Goal: Task Accomplishment & Management: Complete application form

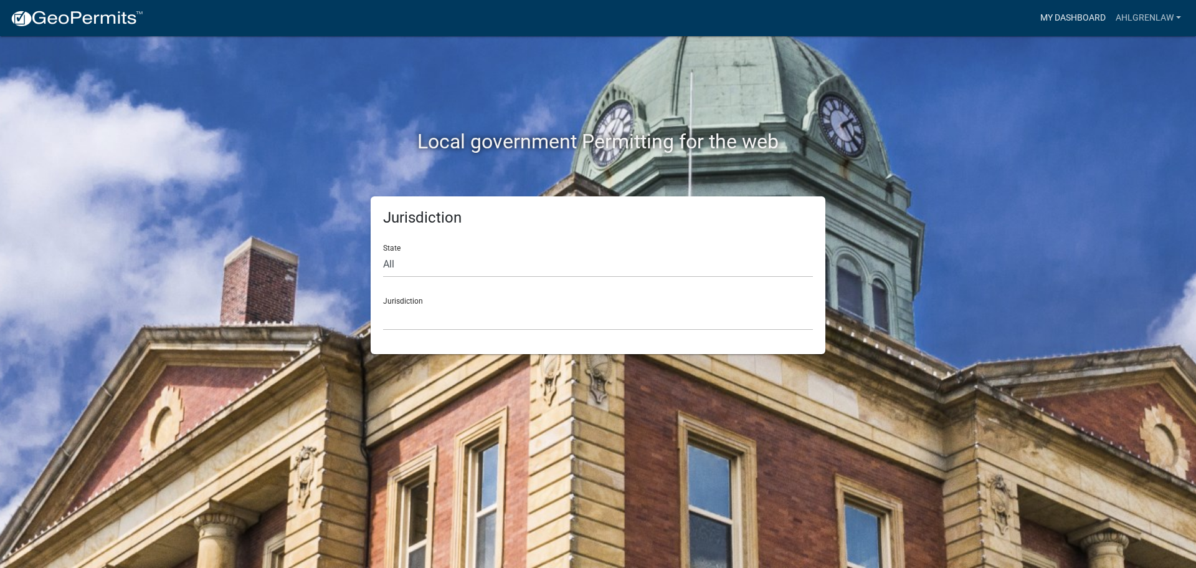
click at [1057, 14] on link "My Dashboard" at bounding box center [1072, 18] width 75 height 24
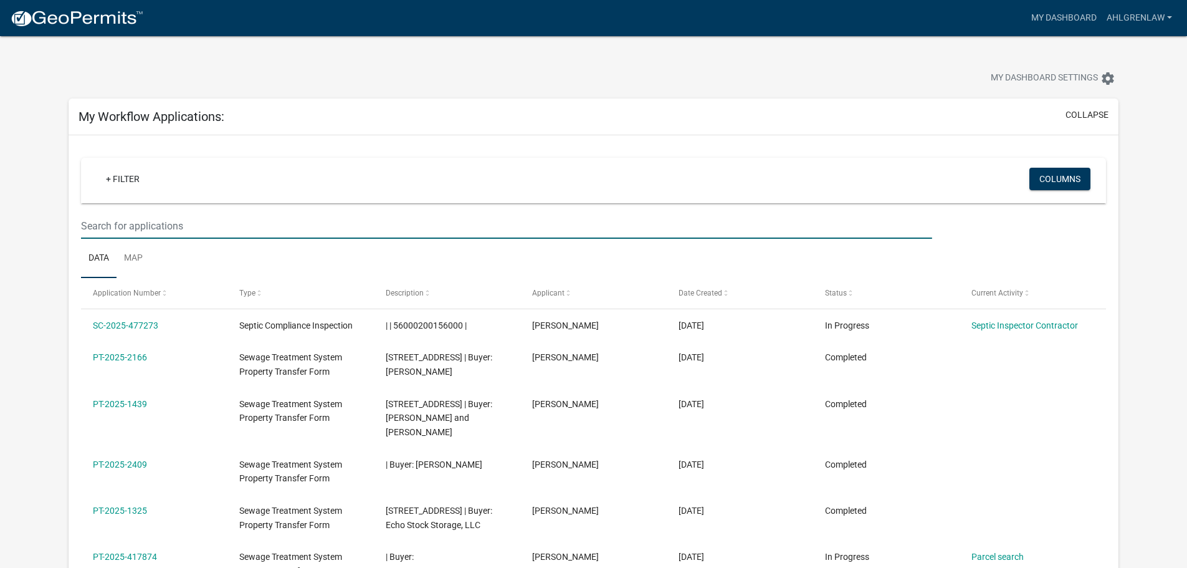
click at [150, 224] on input "text" at bounding box center [506, 226] width 850 height 26
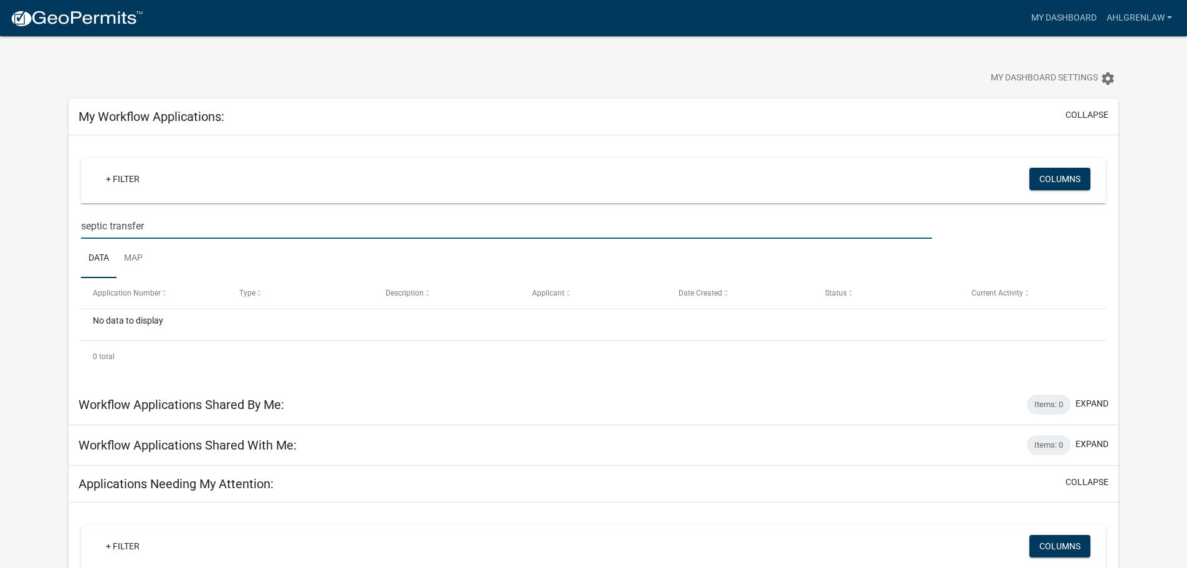
type input "septic transfer"
drag, startPoint x: 154, startPoint y: 228, endPoint x: 74, endPoint y: 226, distance: 80.4
click at [74, 226] on div "septic transfer" at bounding box center [506, 226] width 869 height 26
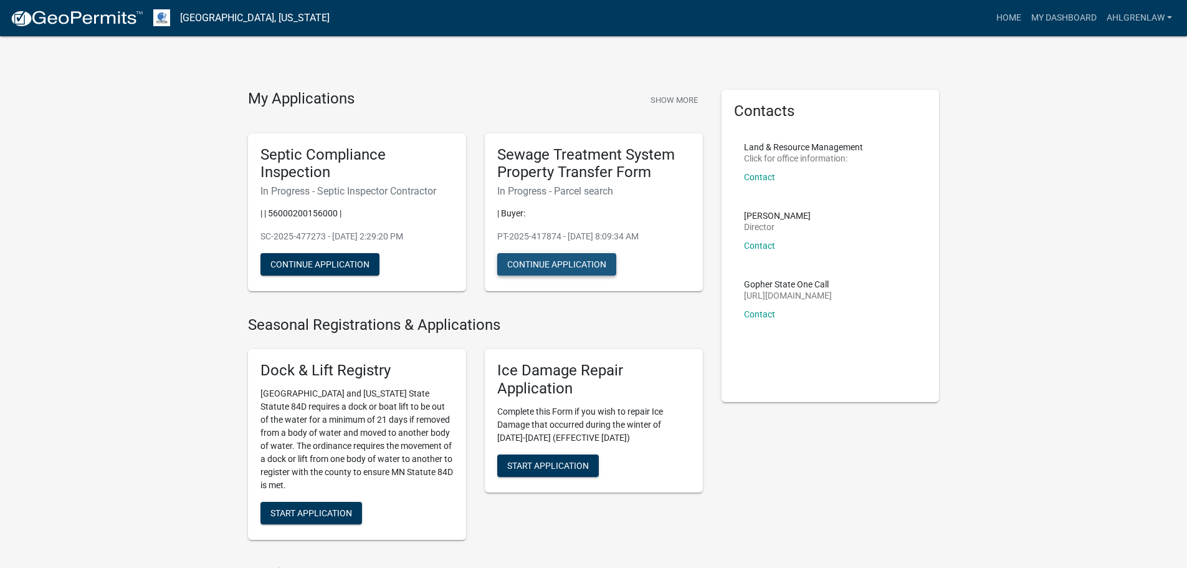
click at [580, 262] on button "Continue Application" at bounding box center [556, 264] width 119 height 22
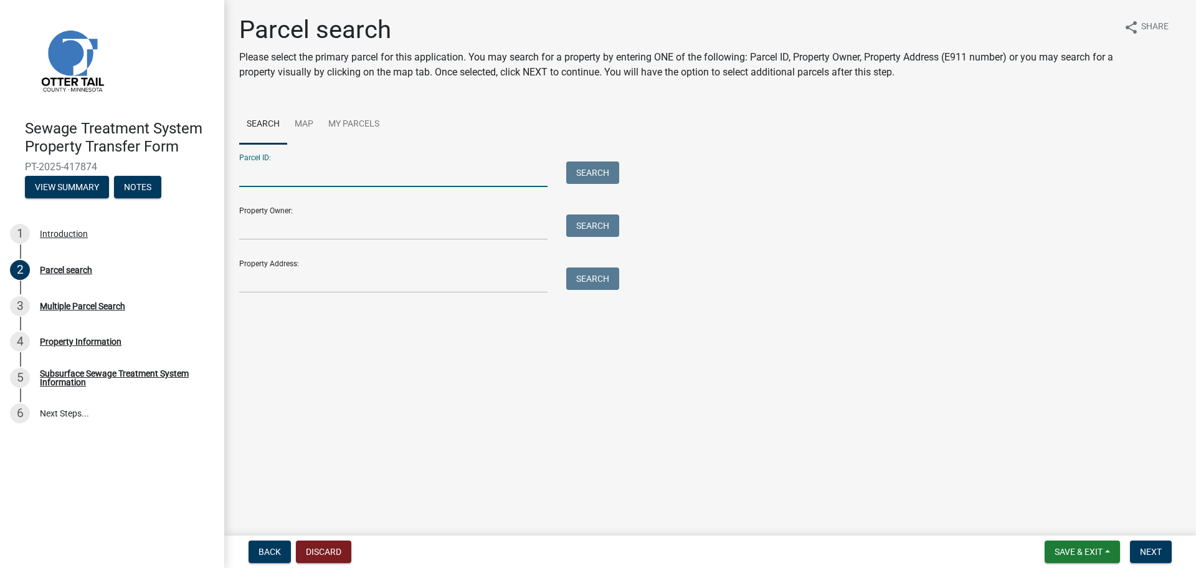
click at [335, 174] on input "Parcel ID:" at bounding box center [393, 174] width 308 height 26
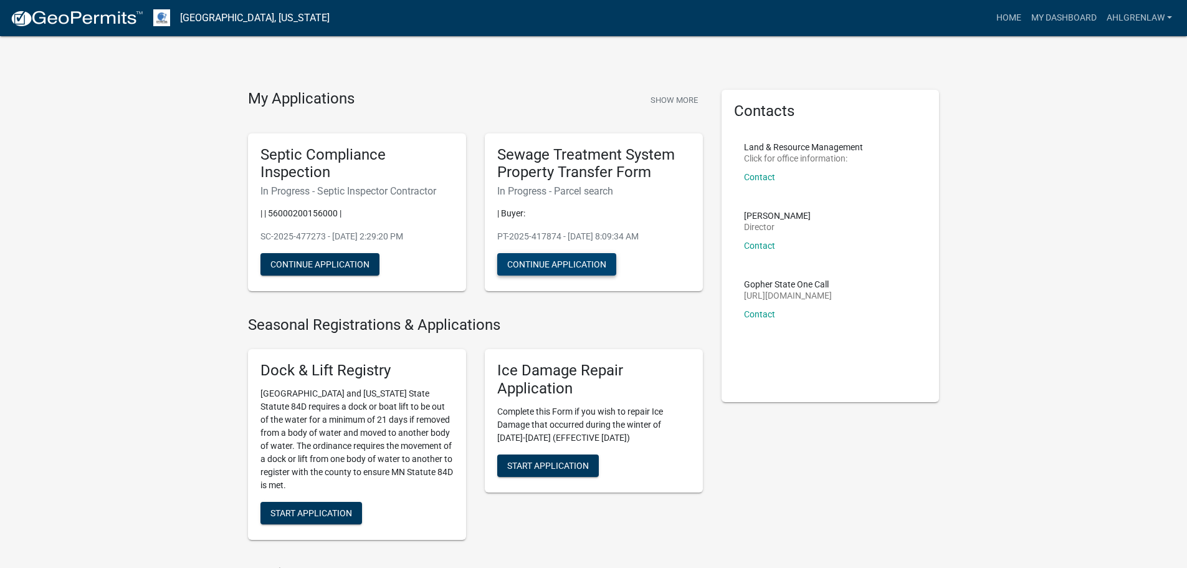
click at [548, 262] on button "Continue Application" at bounding box center [556, 264] width 119 height 22
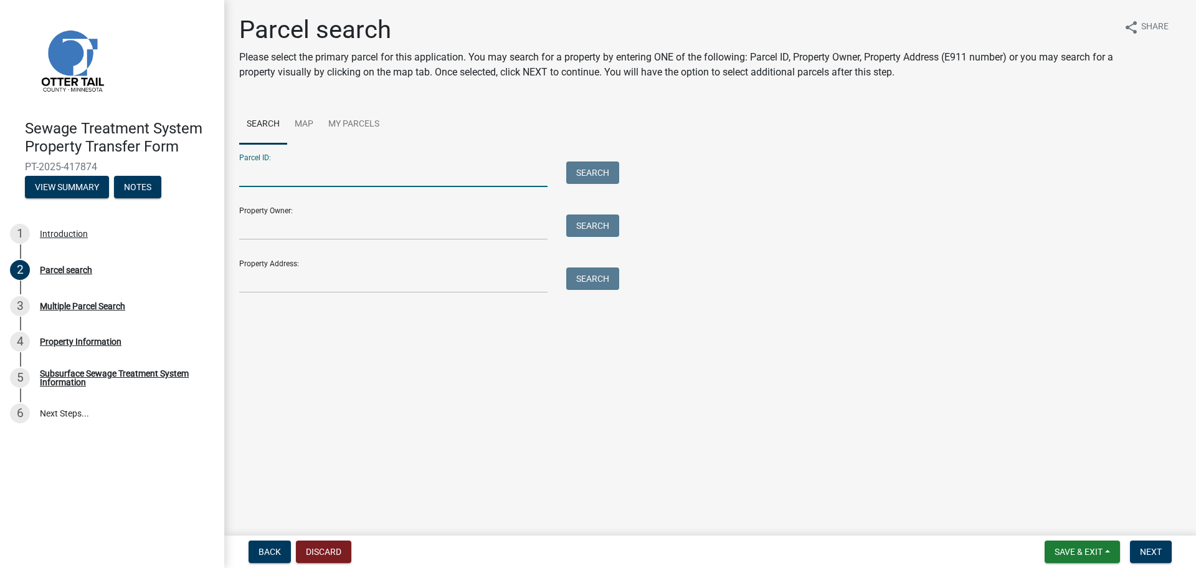
click at [400, 172] on input "Parcel ID:" at bounding box center [393, 174] width 308 height 26
paste input "56000300228001"
type input "56000300228001"
click at [586, 171] on button "Search" at bounding box center [592, 172] width 53 height 22
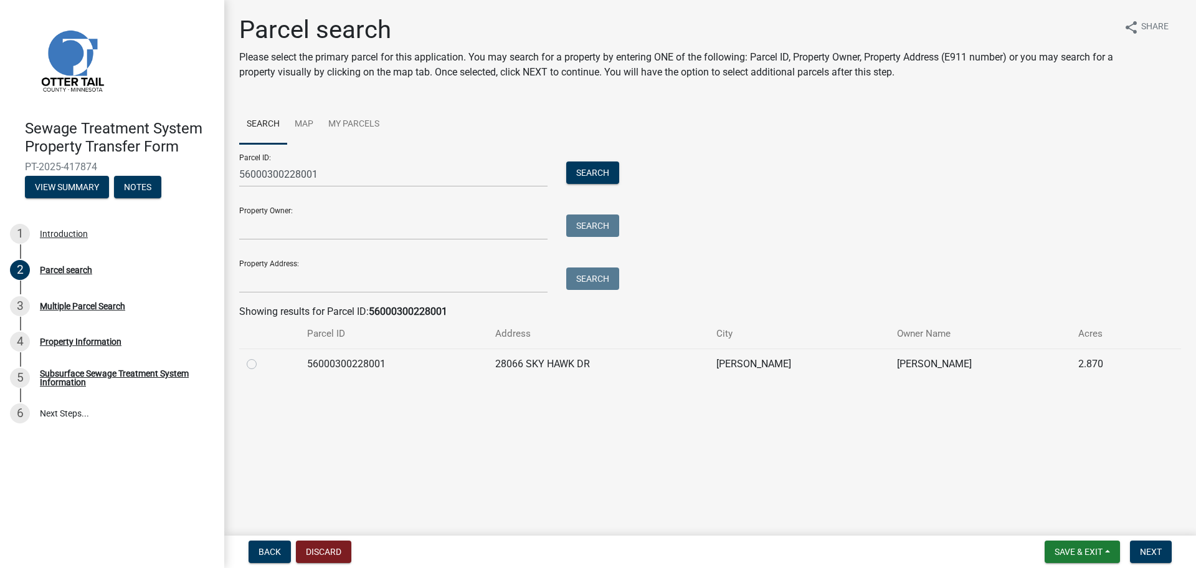
click at [262, 356] on label at bounding box center [262, 356] width 0 height 0
click at [262, 364] on input "radio" at bounding box center [266, 360] width 8 height 8
radio input "true"
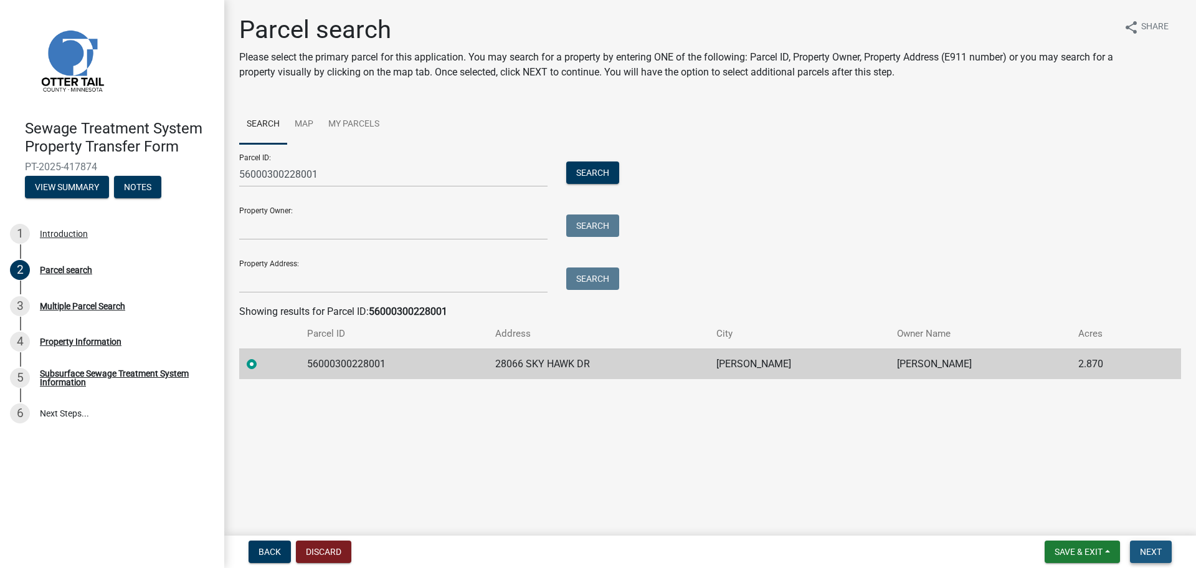
click at [1143, 554] on span "Next" at bounding box center [1151, 551] width 22 height 10
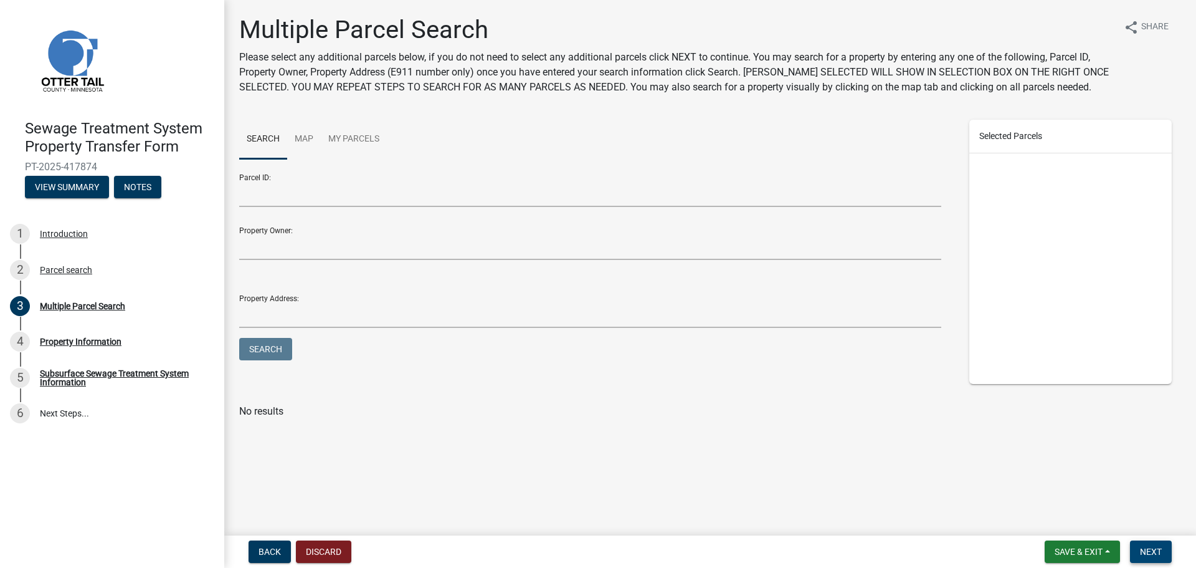
click at [1153, 551] on span "Next" at bounding box center [1151, 551] width 22 height 10
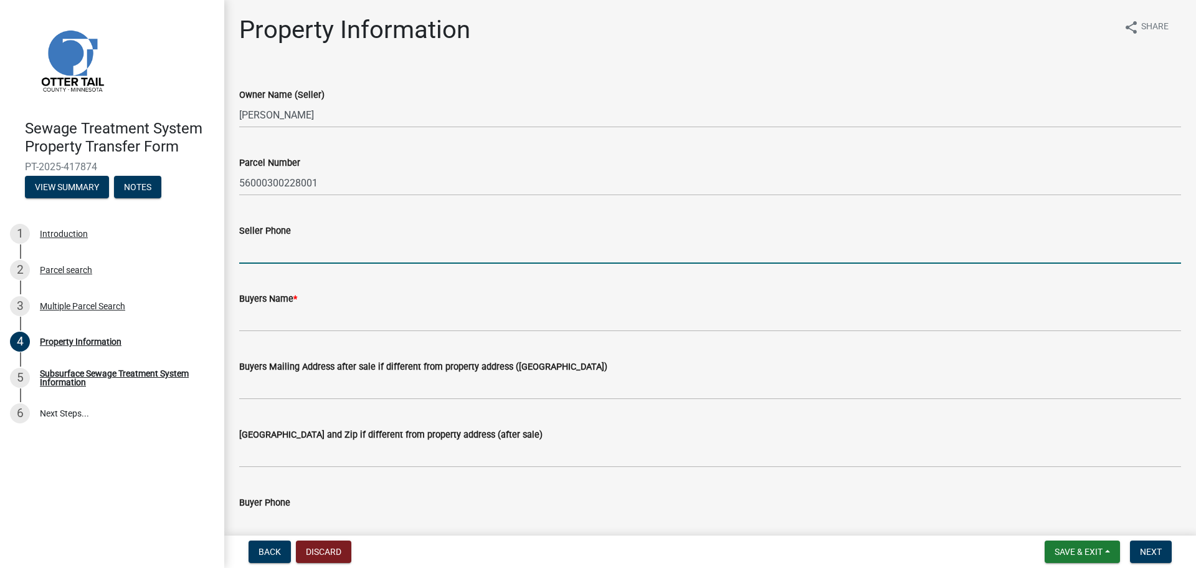
click at [259, 255] on input "Seller Phone" at bounding box center [710, 251] width 942 height 26
paste input "218-205-0916"
type input "218-205-0916"
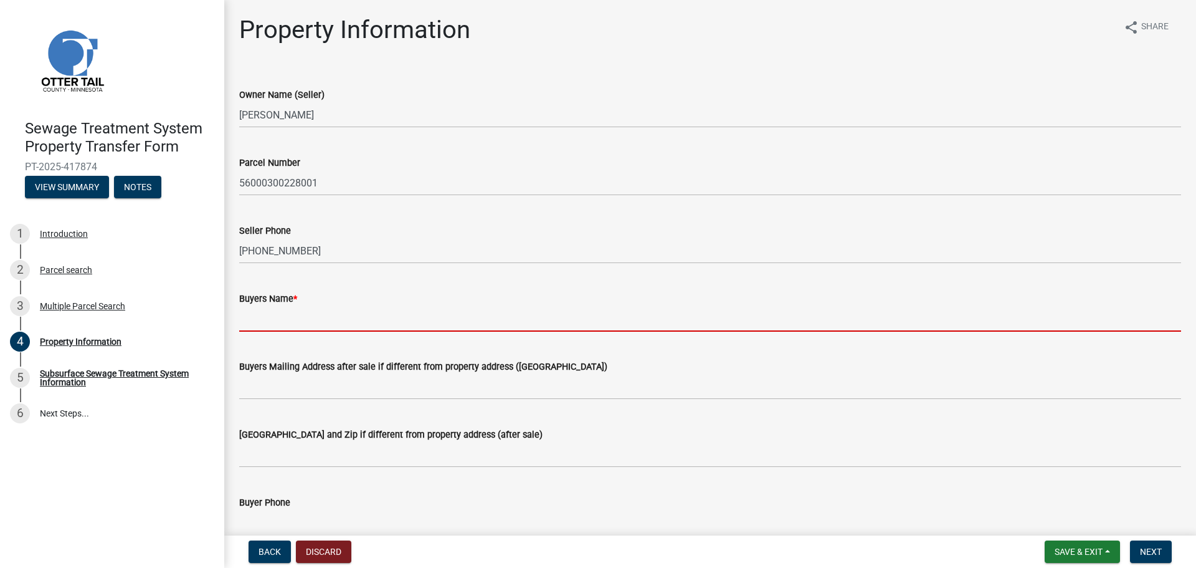
click at [287, 323] on input "Buyers Name *" at bounding box center [710, 319] width 942 height 26
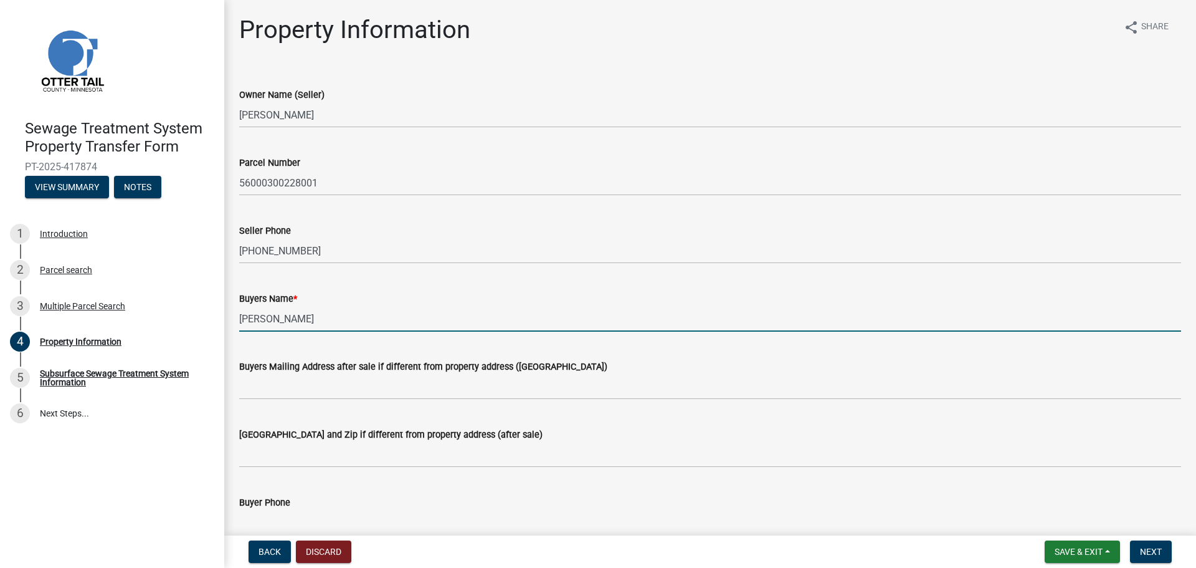
type input "Ashley Abel"
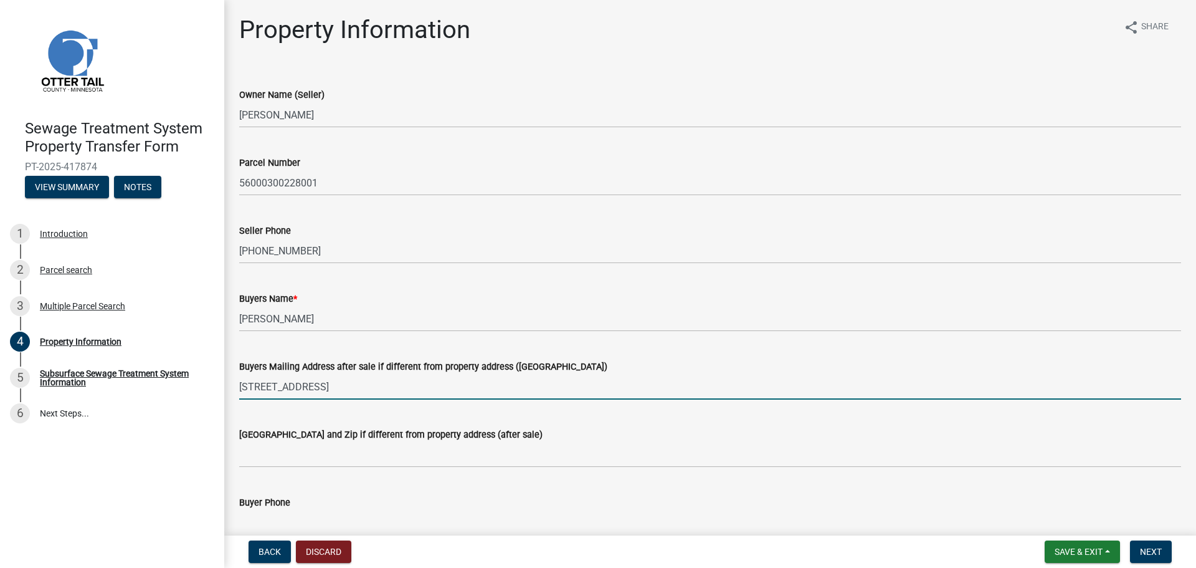
click at [267, 387] on input "23840Aurdal River Road" at bounding box center [710, 387] width 942 height 26
type input "23840 Aurdal River Road"
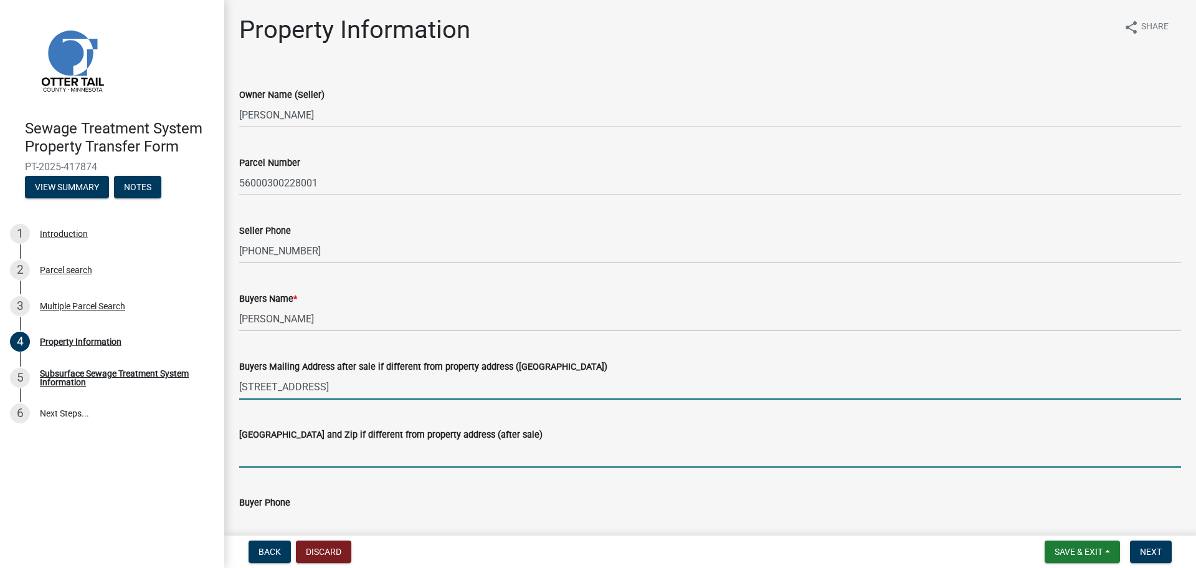
click at [278, 452] on input "Buyers City State and Zip if different from property address (after sale)" at bounding box center [710, 455] width 942 height 26
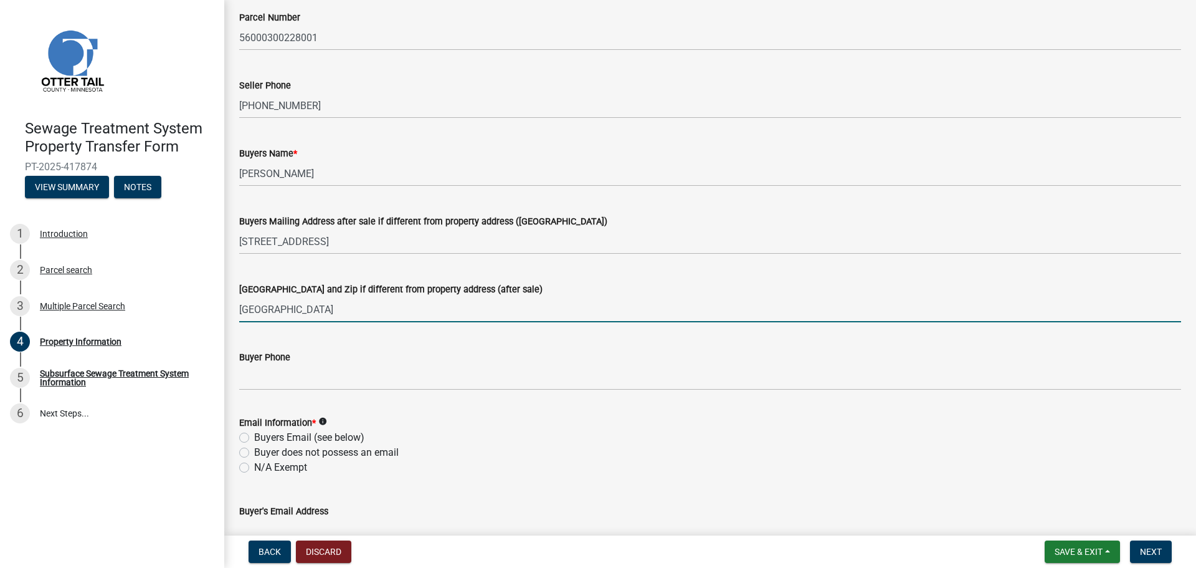
scroll to position [187, 0]
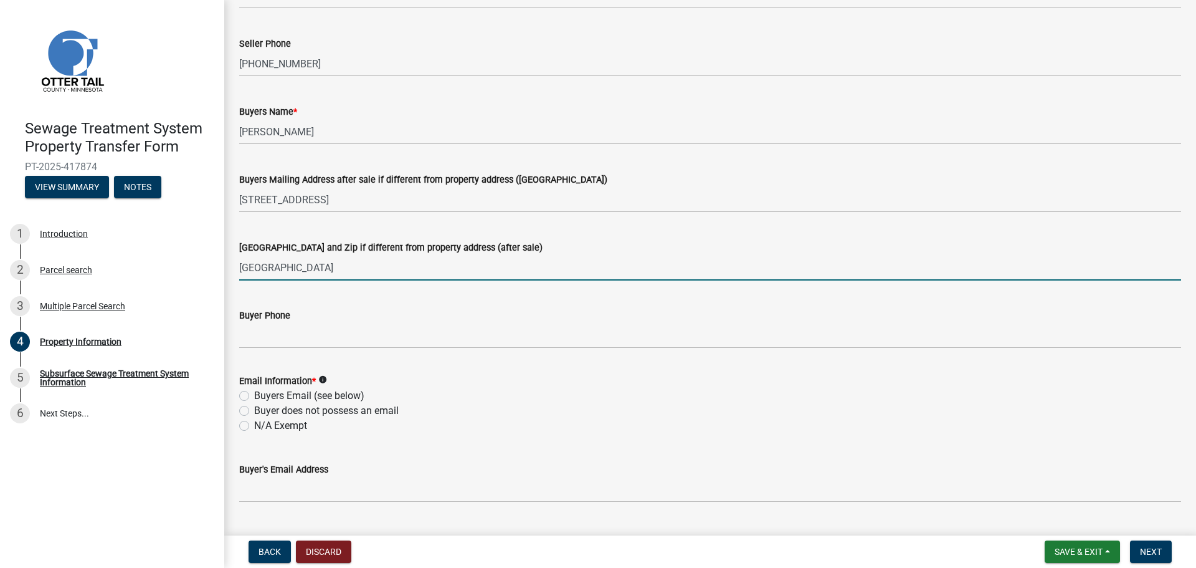
type input "Fergus Falls, MN 56537"
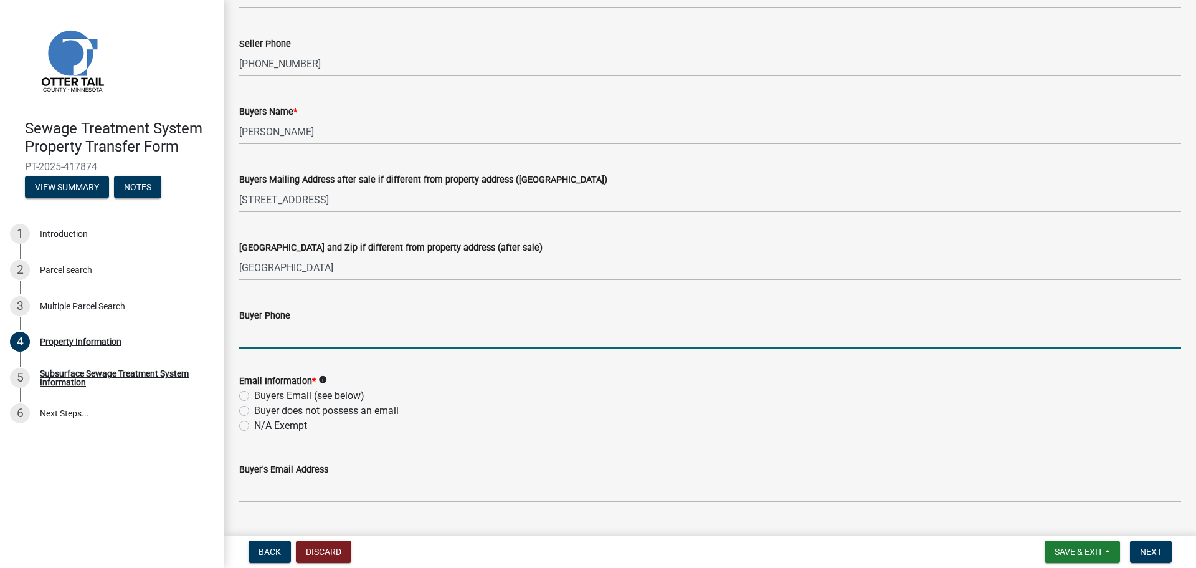
click at [283, 338] on input "Buyer Phone" at bounding box center [710, 336] width 942 height 26
paste input "218-205-0916"
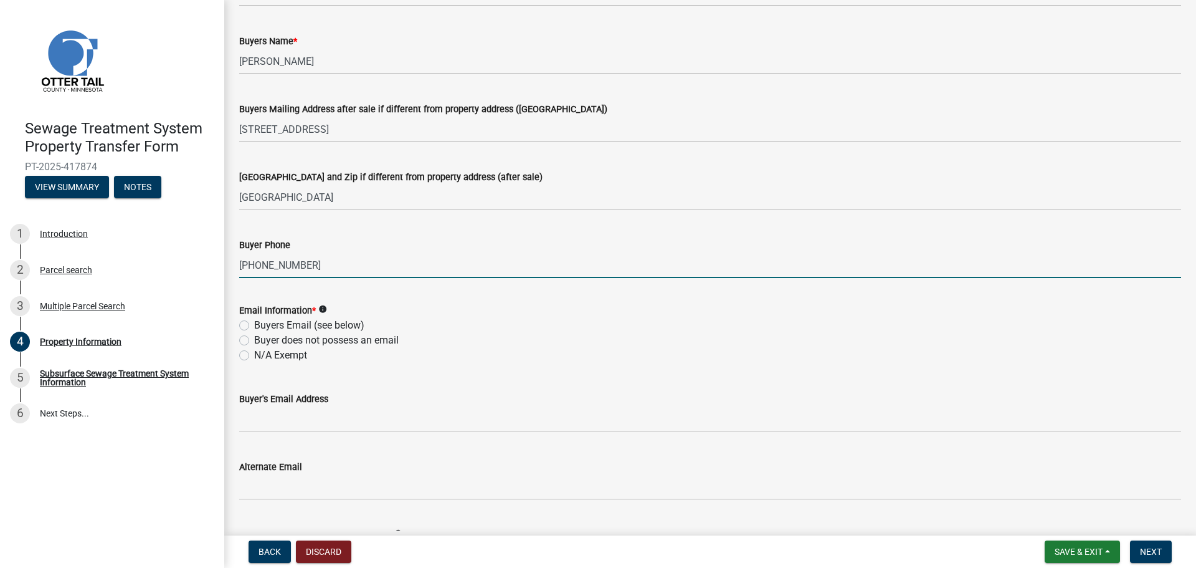
scroll to position [311, 0]
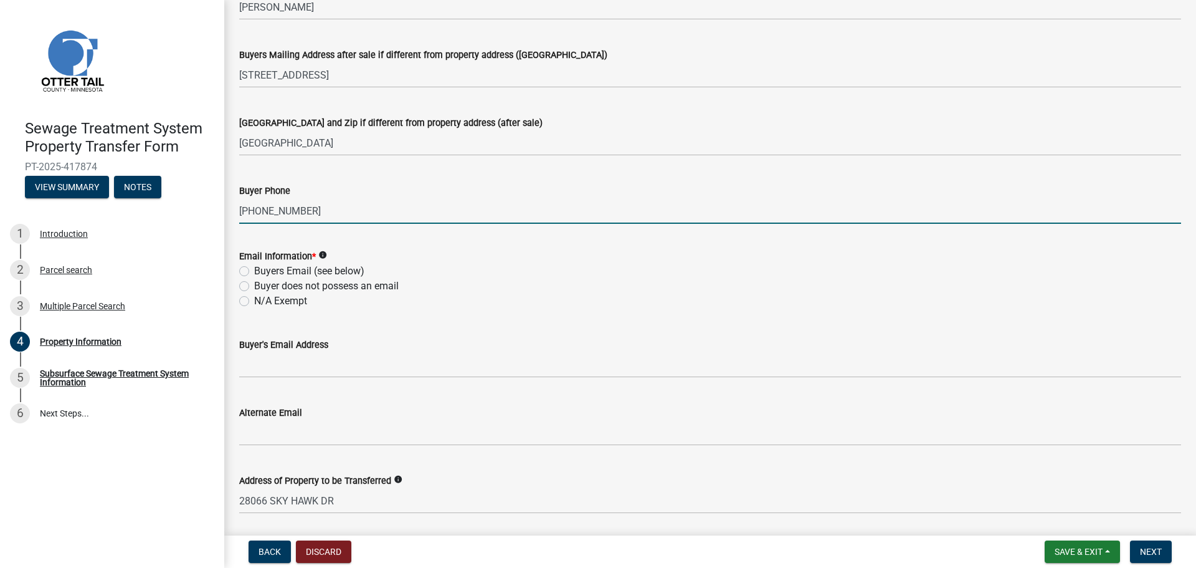
type input "218-205-0916"
click at [254, 272] on label "Buyers Email (see below)" at bounding box center [309, 271] width 110 height 15
click at [254, 272] on input "Buyers Email (see below)" at bounding box center [258, 268] width 8 height 8
radio input "true"
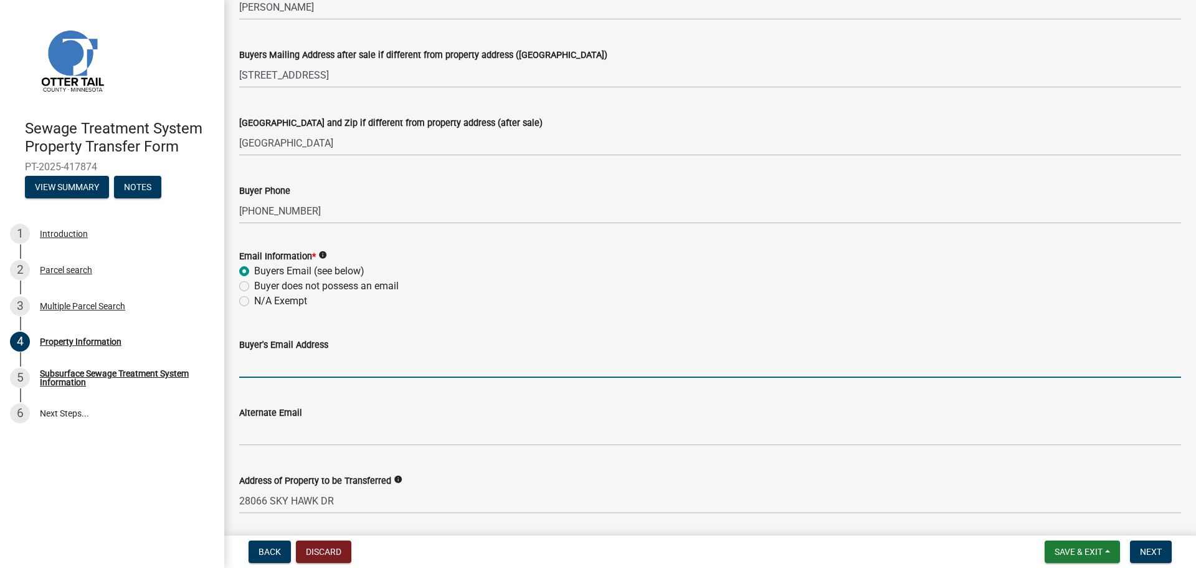
click at [249, 366] on input "Buyer's Email Address" at bounding box center [710, 365] width 942 height 26
